Goal: Use online tool/utility: Utilize a website feature to perform a specific function

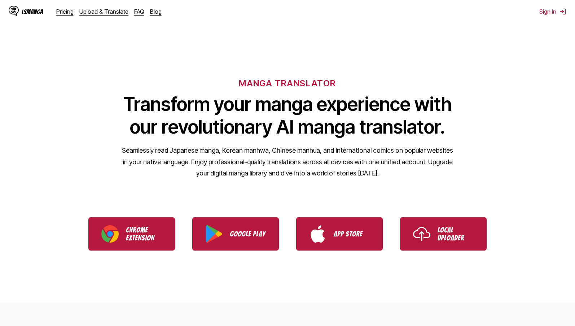
drag, startPoint x: 520, startPoint y: 199, endPoint x: 512, endPoint y: 196, distance: 8.7
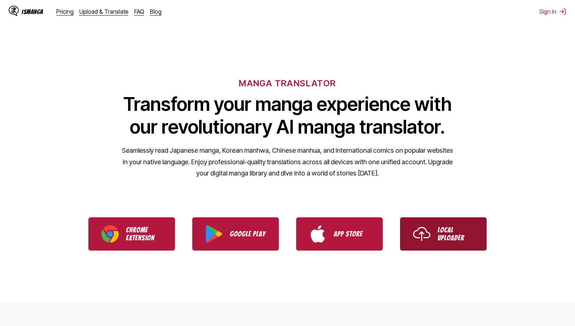
click at [433, 237] on link "Local Uploader" at bounding box center [443, 233] width 87 height 33
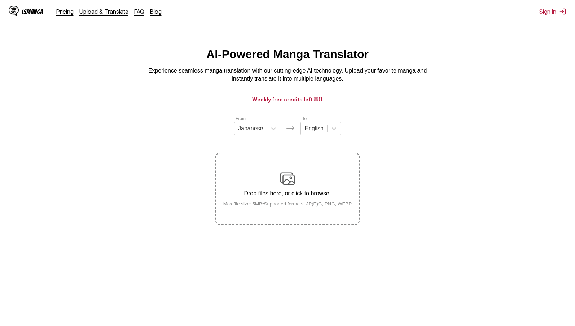
click at [263, 131] on div "Japanese" at bounding box center [251, 128] width 32 height 11
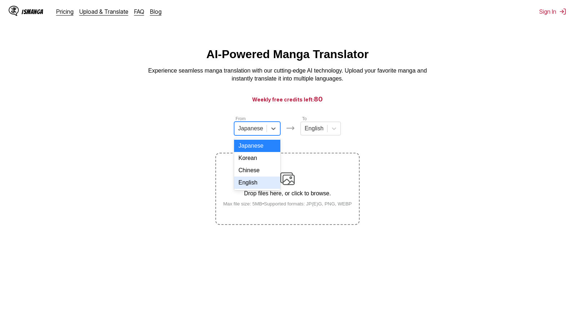
click at [256, 189] on div "English" at bounding box center [257, 182] width 46 height 12
click at [314, 130] on div at bounding box center [311, 129] width 19 height 8
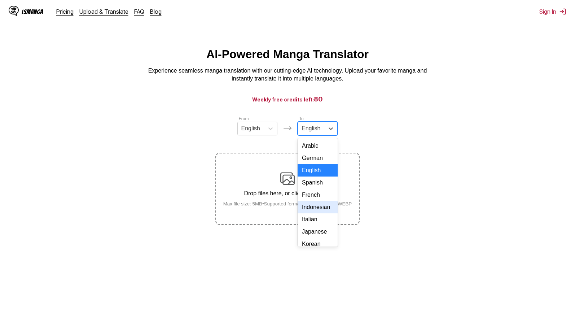
scroll to position [122, 0]
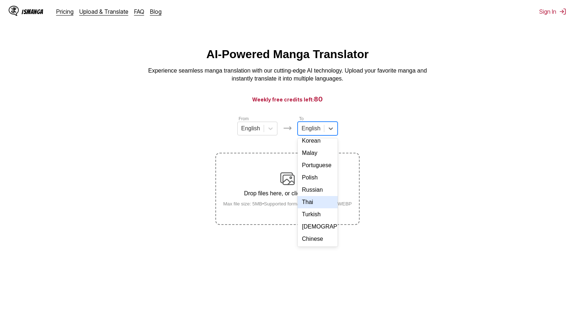
click at [323, 206] on div "Thai" at bounding box center [318, 202] width 40 height 12
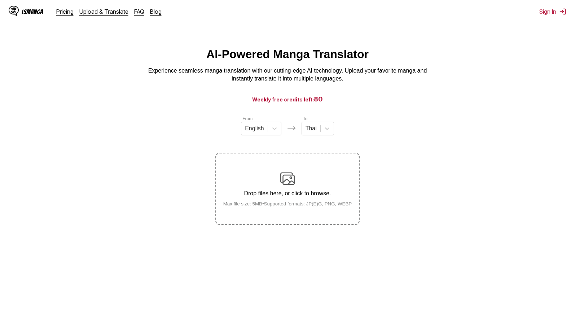
click at [349, 308] on main "AI-Powered Manga Translator Experience seamless manga translation with our cutt…" at bounding box center [287, 194] width 575 height 293
click at [315, 200] on div "Drop files here, or click to browse. Max file size: 5MB • Supported formats: JP…" at bounding box center [288, 188] width 140 height 35
click at [0, 0] on input "Drop files here, or click to browse. Max file size: 5MB • Supported formats: JP…" at bounding box center [0, 0] width 0 height 0
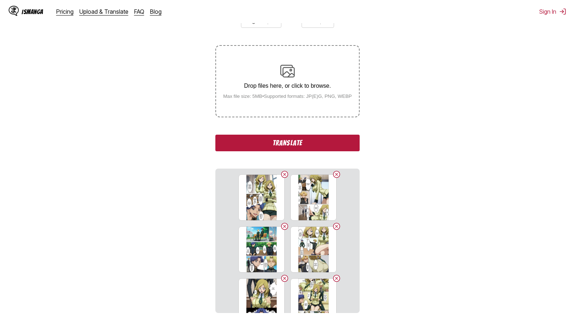
scroll to position [91, 0]
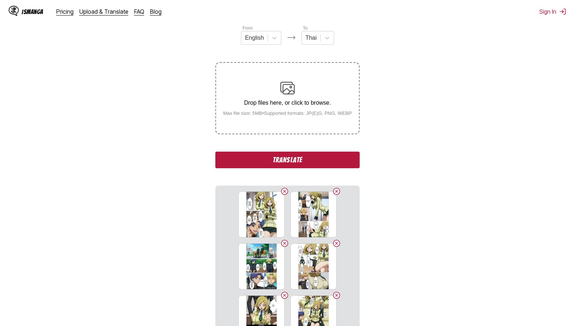
click at [335, 162] on button "Translate" at bounding box center [287, 160] width 144 height 17
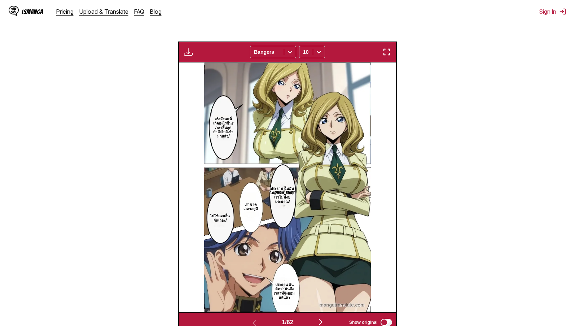
scroll to position [249, 0]
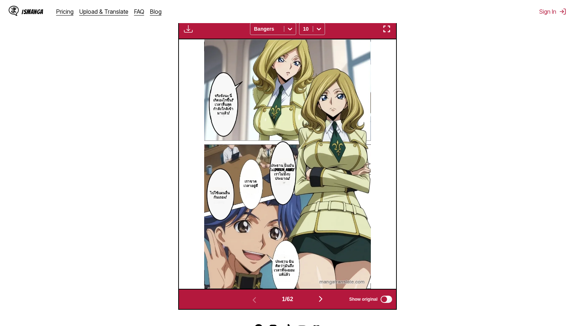
click at [568, 112] on section "From English To Thai Drop files here, or click to browse. Max file size: 5MB • …" at bounding box center [288, 88] width 564 height 444
